Goal: Task Accomplishment & Management: Use online tool/utility

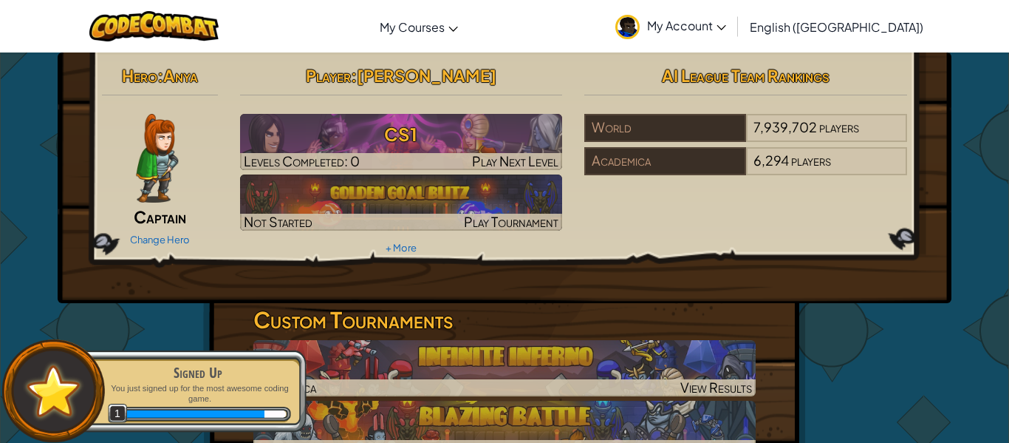
click at [186, 180] on div at bounding box center [157, 158] width 110 height 89
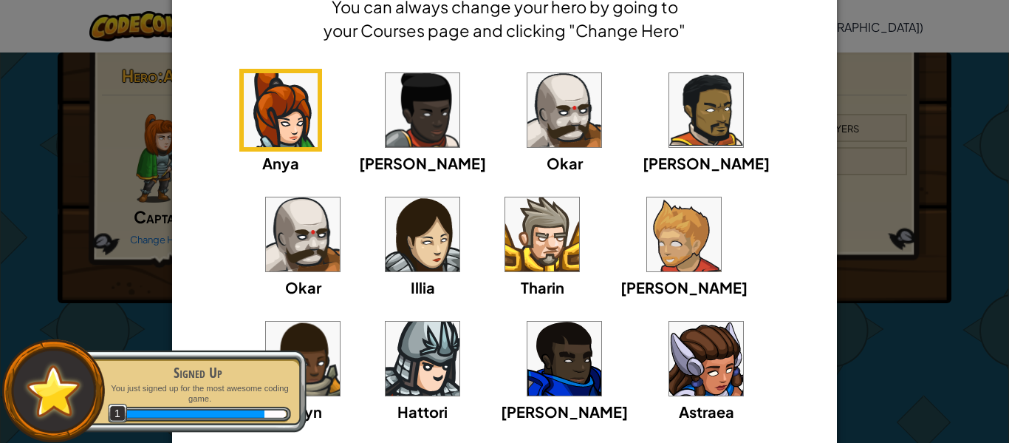
scroll to position [78, 0]
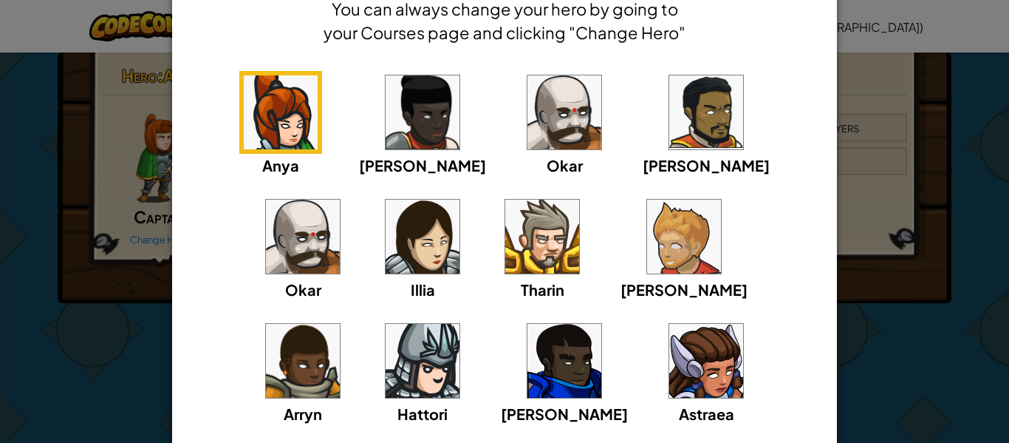
click at [528, 381] on img at bounding box center [565, 361] width 74 height 74
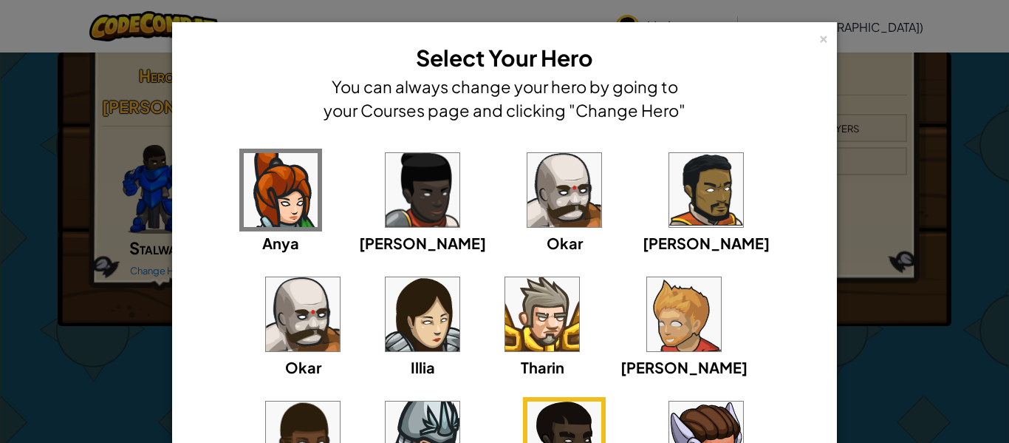
scroll to position [194, 0]
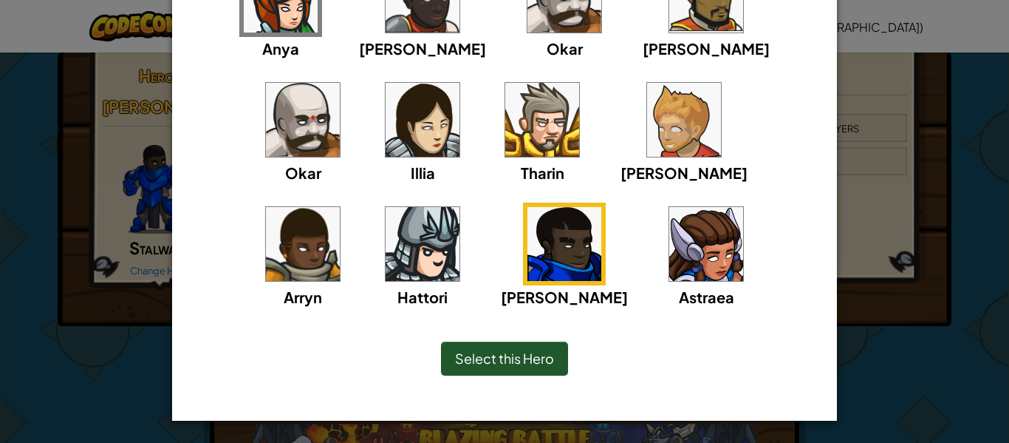
click at [531, 367] on div "Select this Hero" at bounding box center [504, 358] width 127 height 34
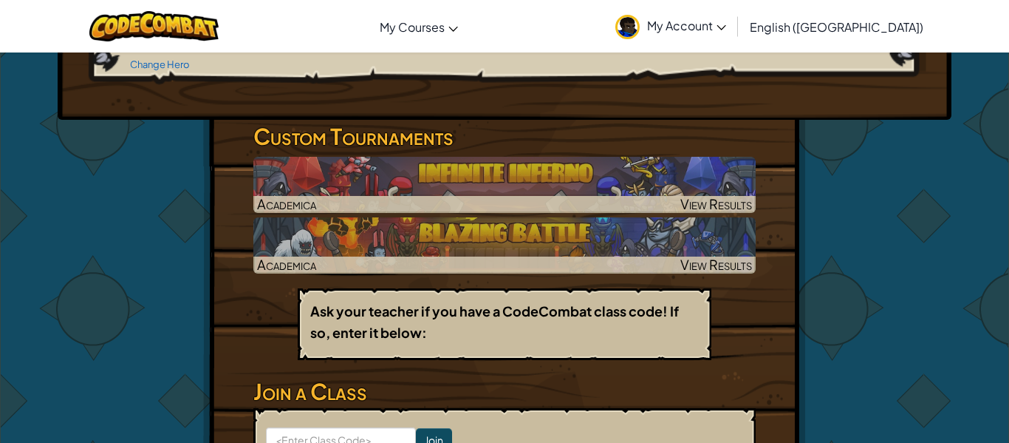
scroll to position [0, 0]
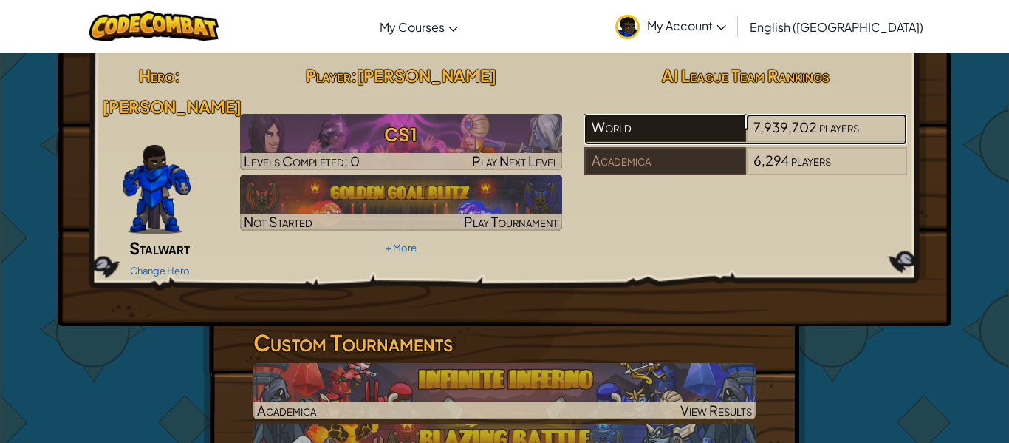
click at [672, 121] on div "World" at bounding box center [665, 128] width 161 height 28
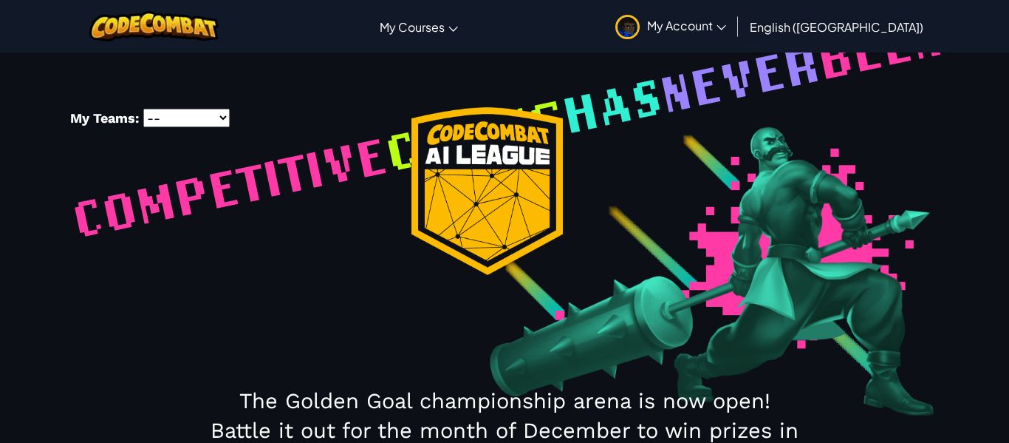
click at [169, 126] on select "-- Academica" at bounding box center [186, 118] width 86 height 18
select select "5ff88bcdfe17d7bb1c7d2d00"
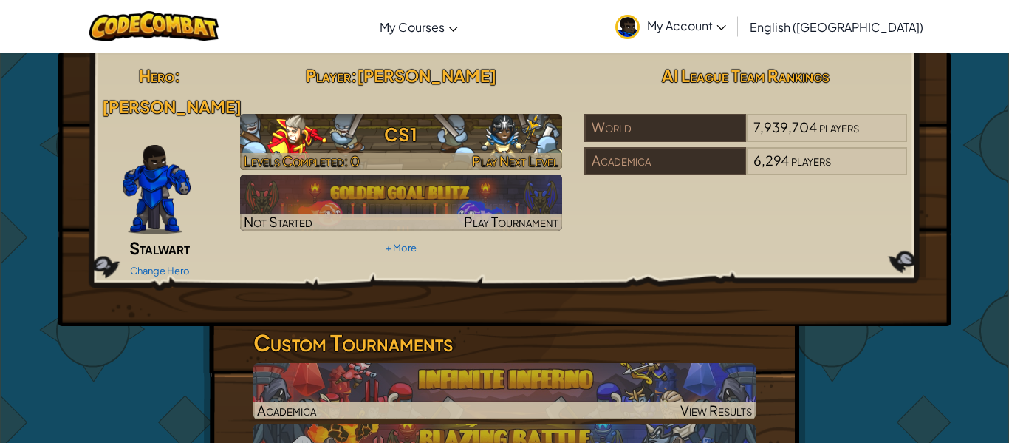
click at [335, 155] on span "Levels Completed: 0" at bounding box center [302, 160] width 116 height 17
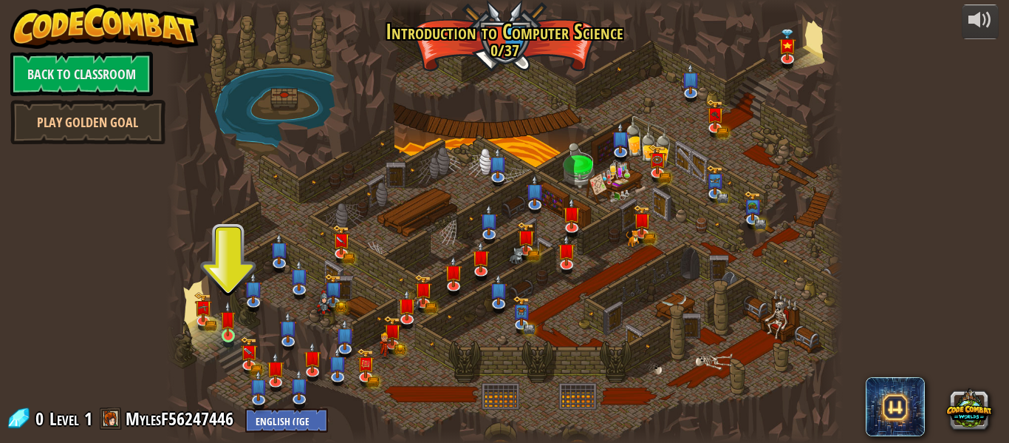
click at [231, 322] on img at bounding box center [228, 318] width 16 height 35
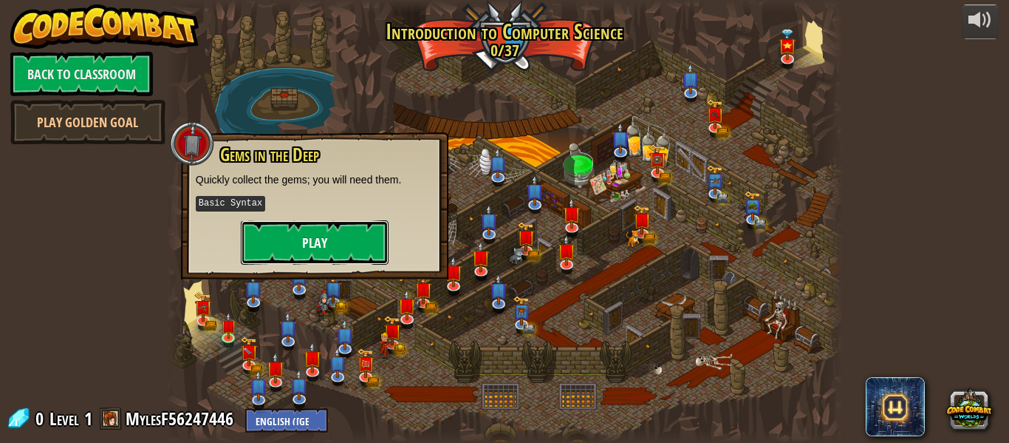
click at [328, 236] on button "Play" at bounding box center [315, 242] width 148 height 44
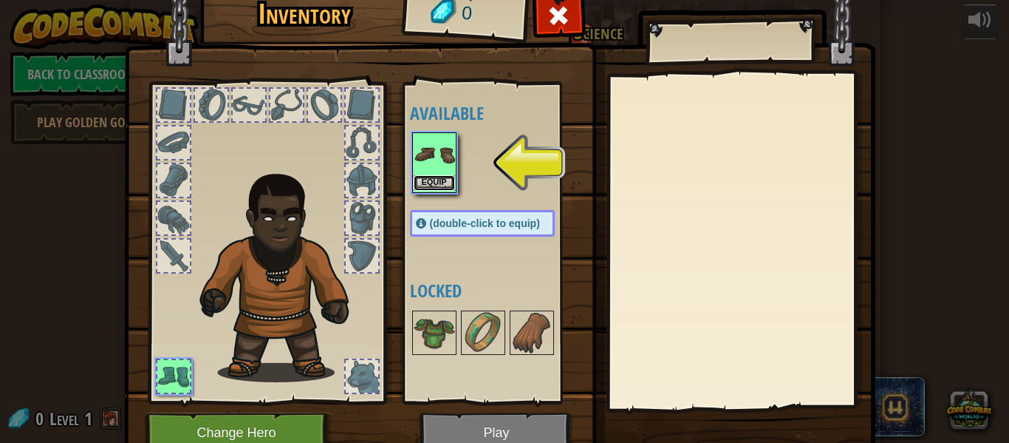
click at [446, 179] on button "Equip" at bounding box center [434, 183] width 41 height 16
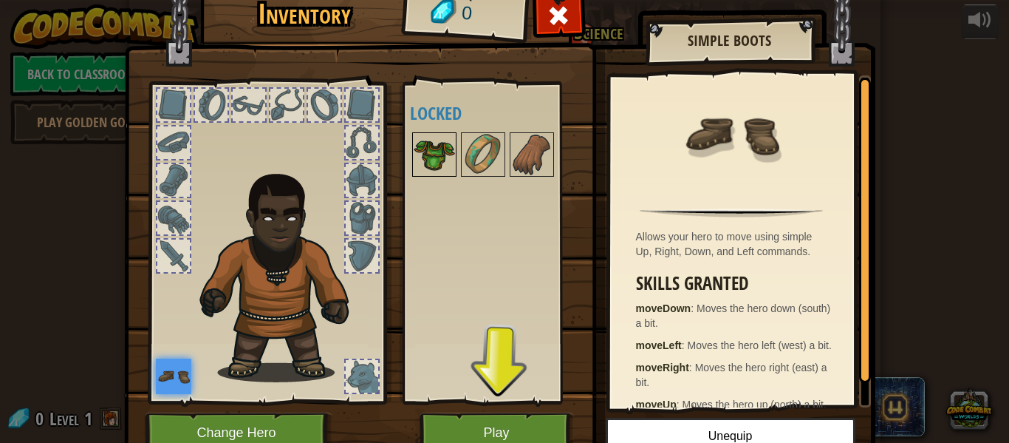
click at [456, 173] on div at bounding box center [434, 154] width 44 height 44
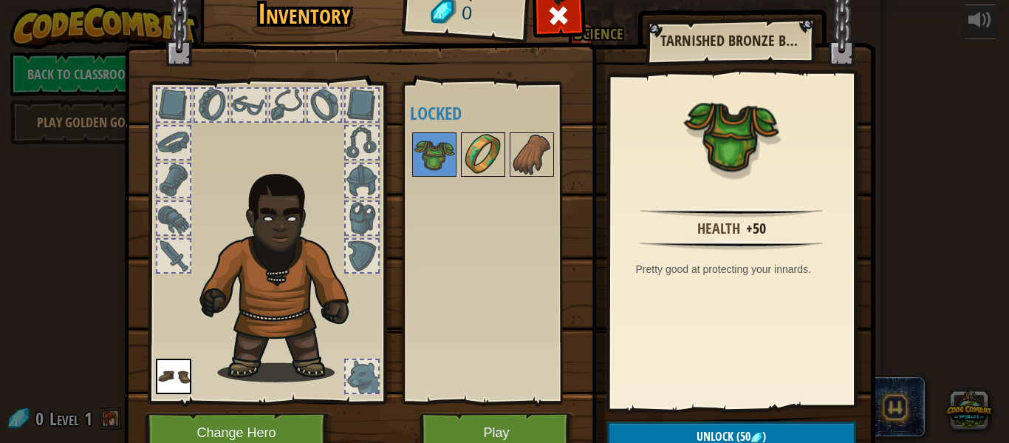
click at [505, 142] on div at bounding box center [483, 154] width 44 height 44
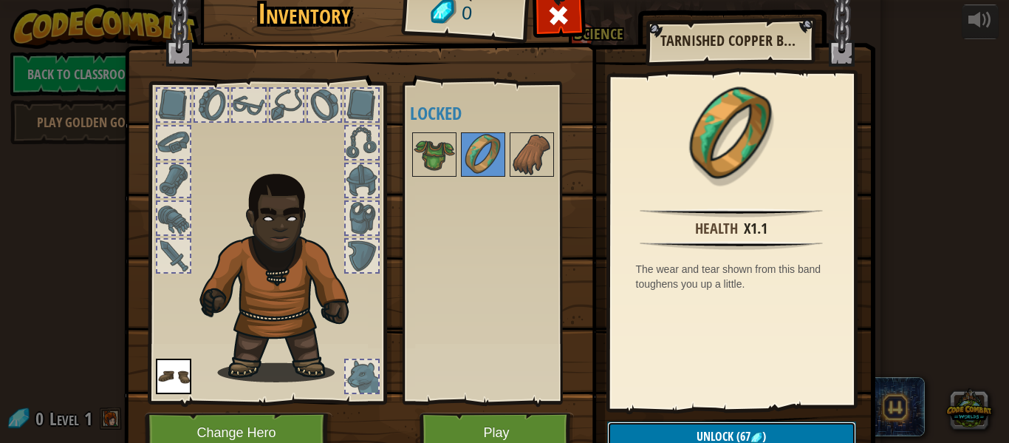
click at [709, 438] on span "Unlock" at bounding box center [715, 436] width 37 height 16
click at [535, 438] on button "Play" at bounding box center [497, 432] width 154 height 41
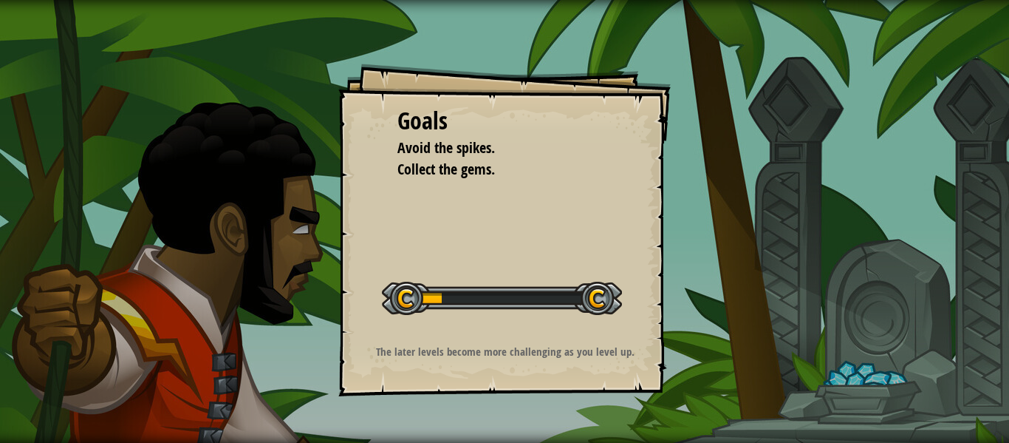
click at [595, 298] on div at bounding box center [502, 298] width 240 height 33
